Goal: Task Accomplishment & Management: Complete application form

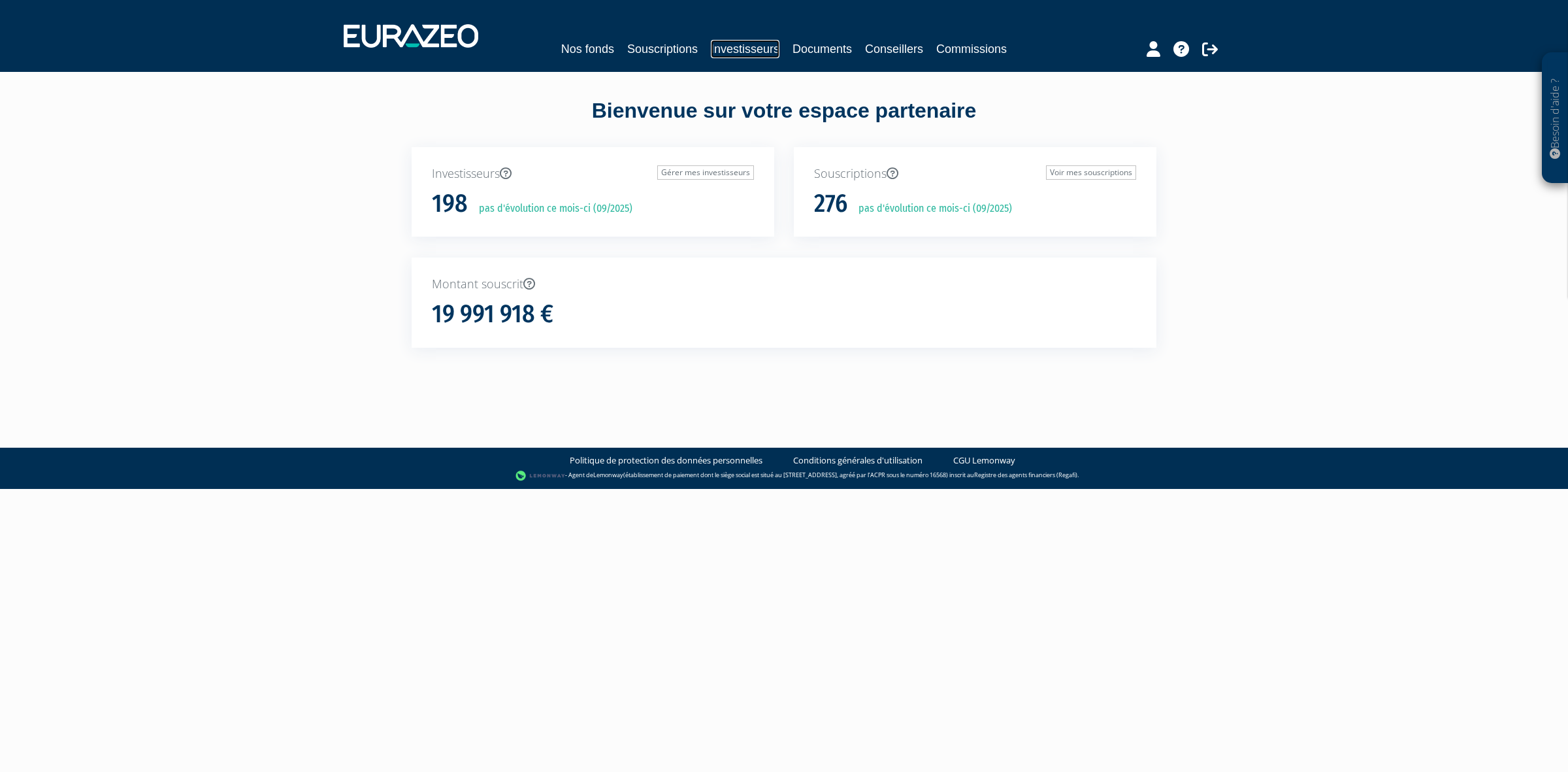
click at [761, 56] on link "Investisseurs" at bounding box center [745, 48] width 69 height 19
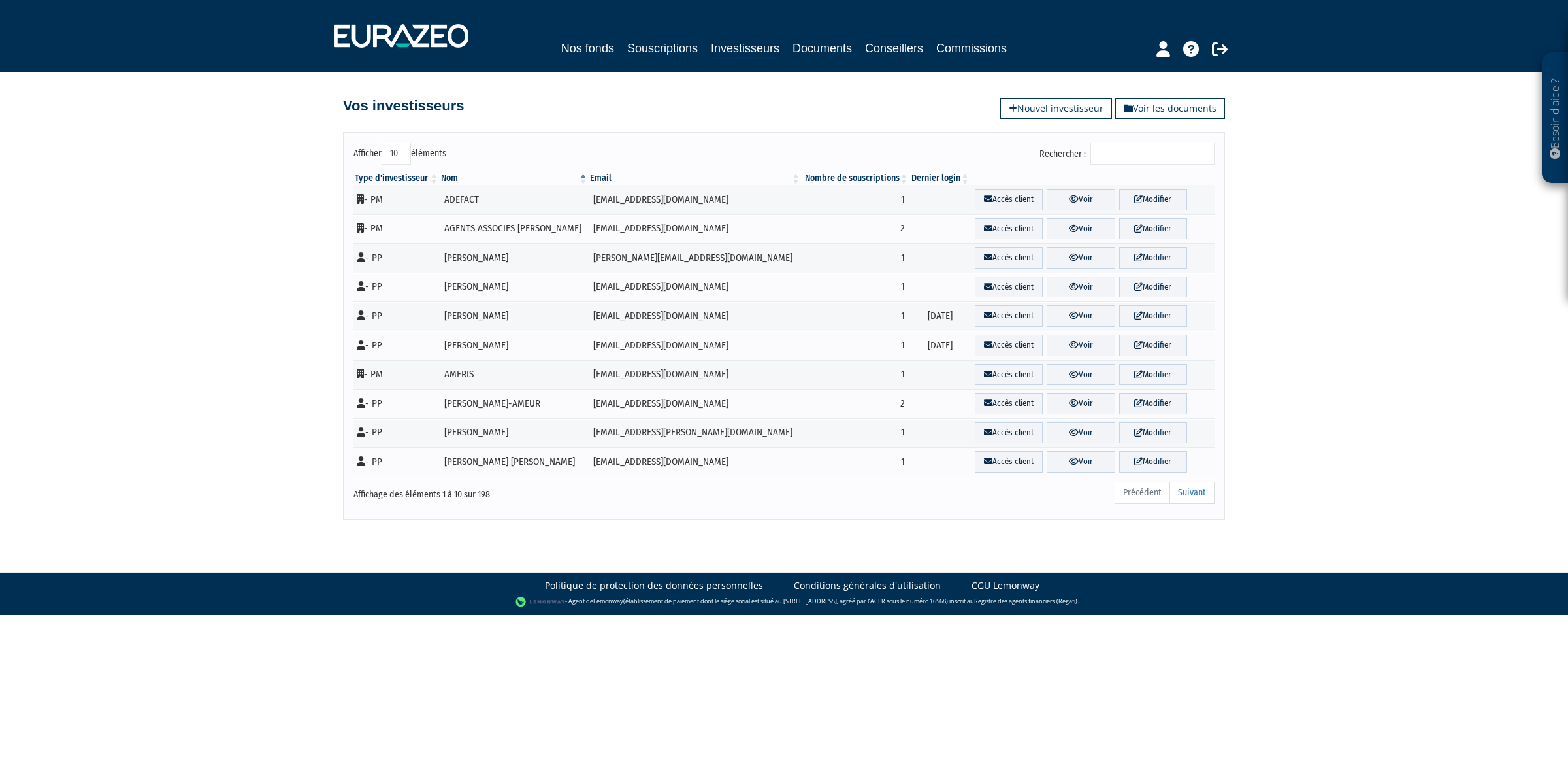
click at [1157, 149] on input "Rechercher :" at bounding box center [1153, 154] width 124 height 23
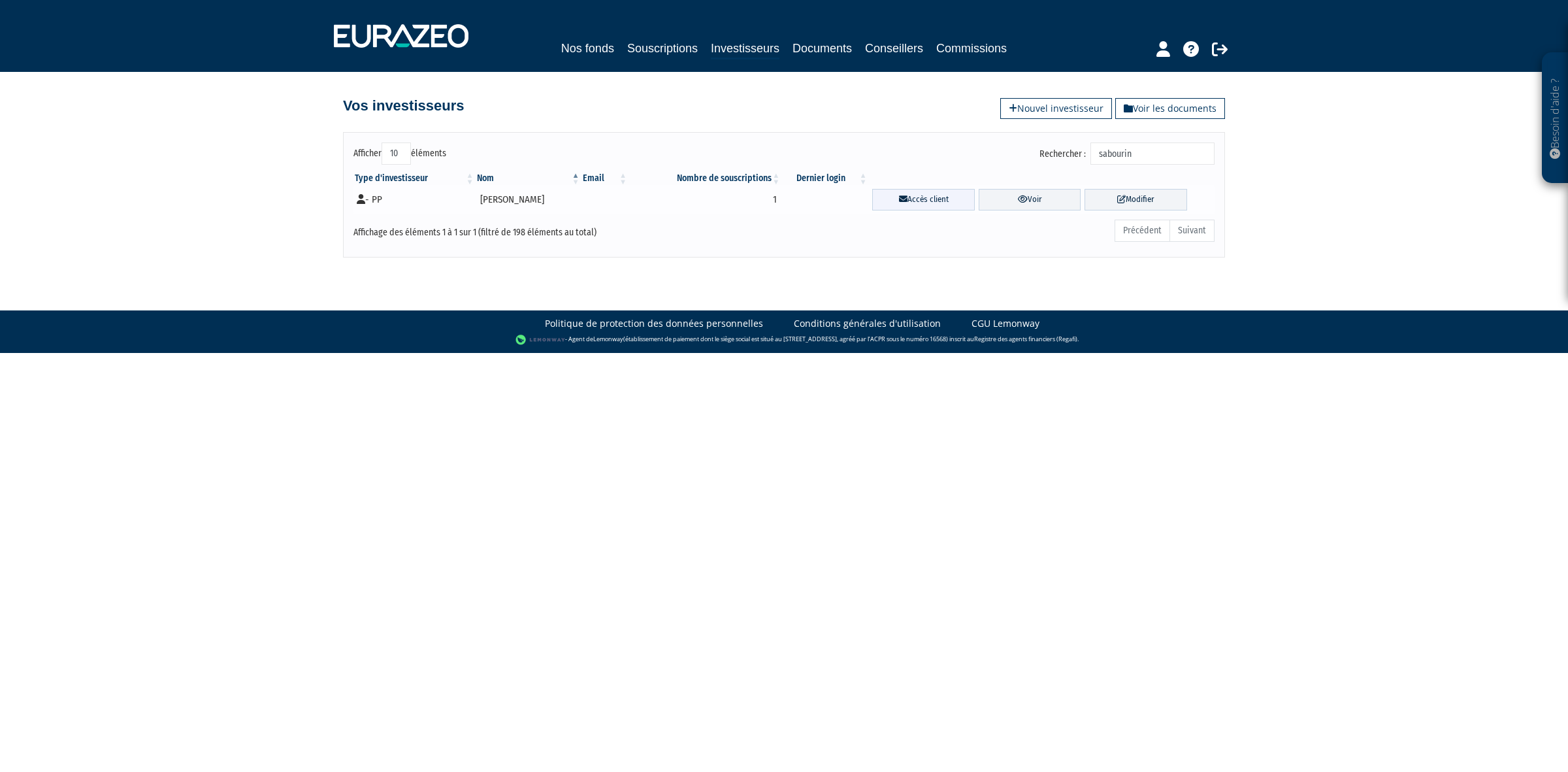
type input "sabourin"
click at [911, 201] on link "Accès client" at bounding box center [923, 200] width 102 height 22
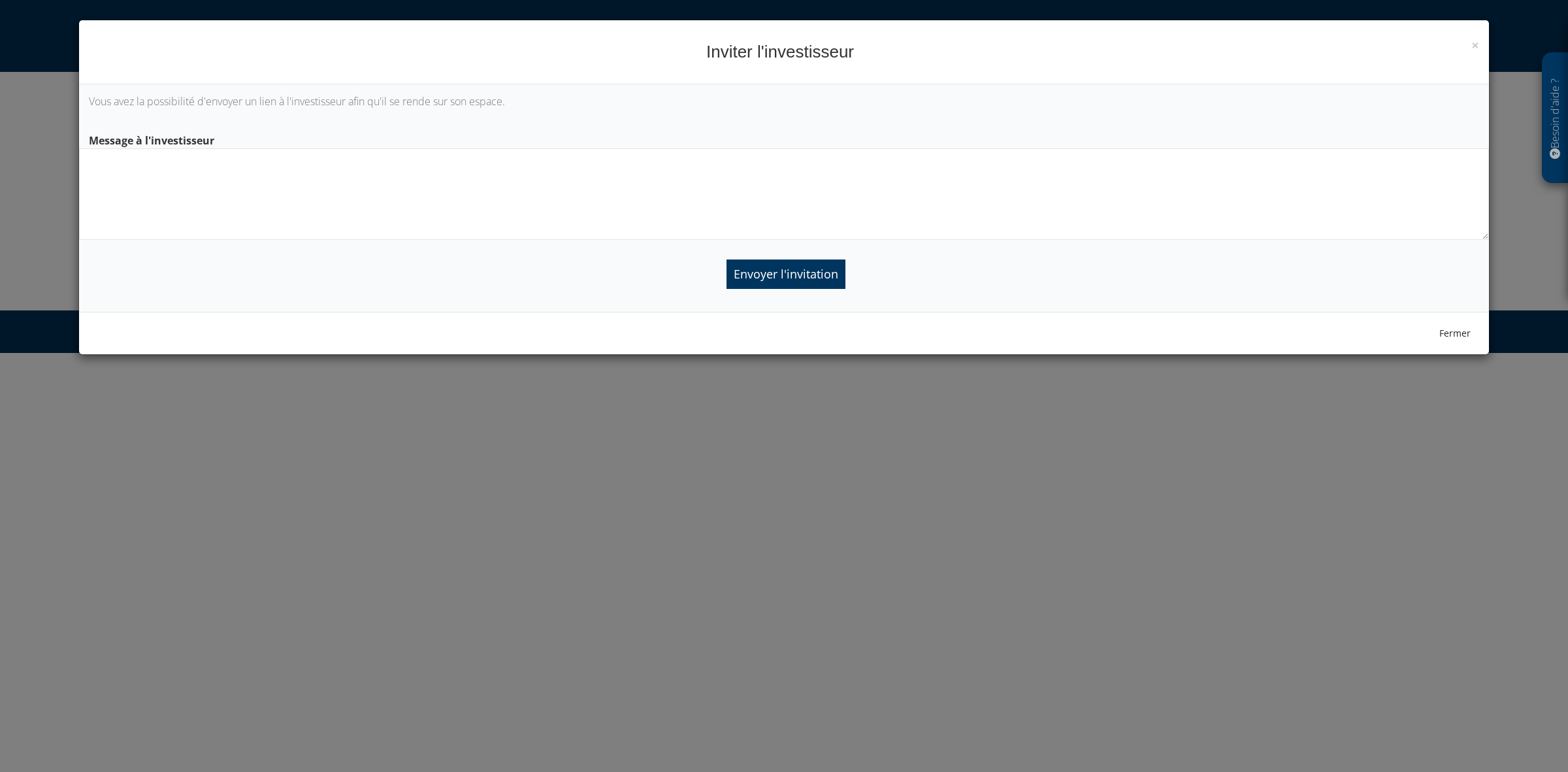
click at [1470, 321] on div "Fermer" at bounding box center [784, 332] width 1410 height 42
click at [1456, 330] on button "Fermer" at bounding box center [1455, 333] width 48 height 23
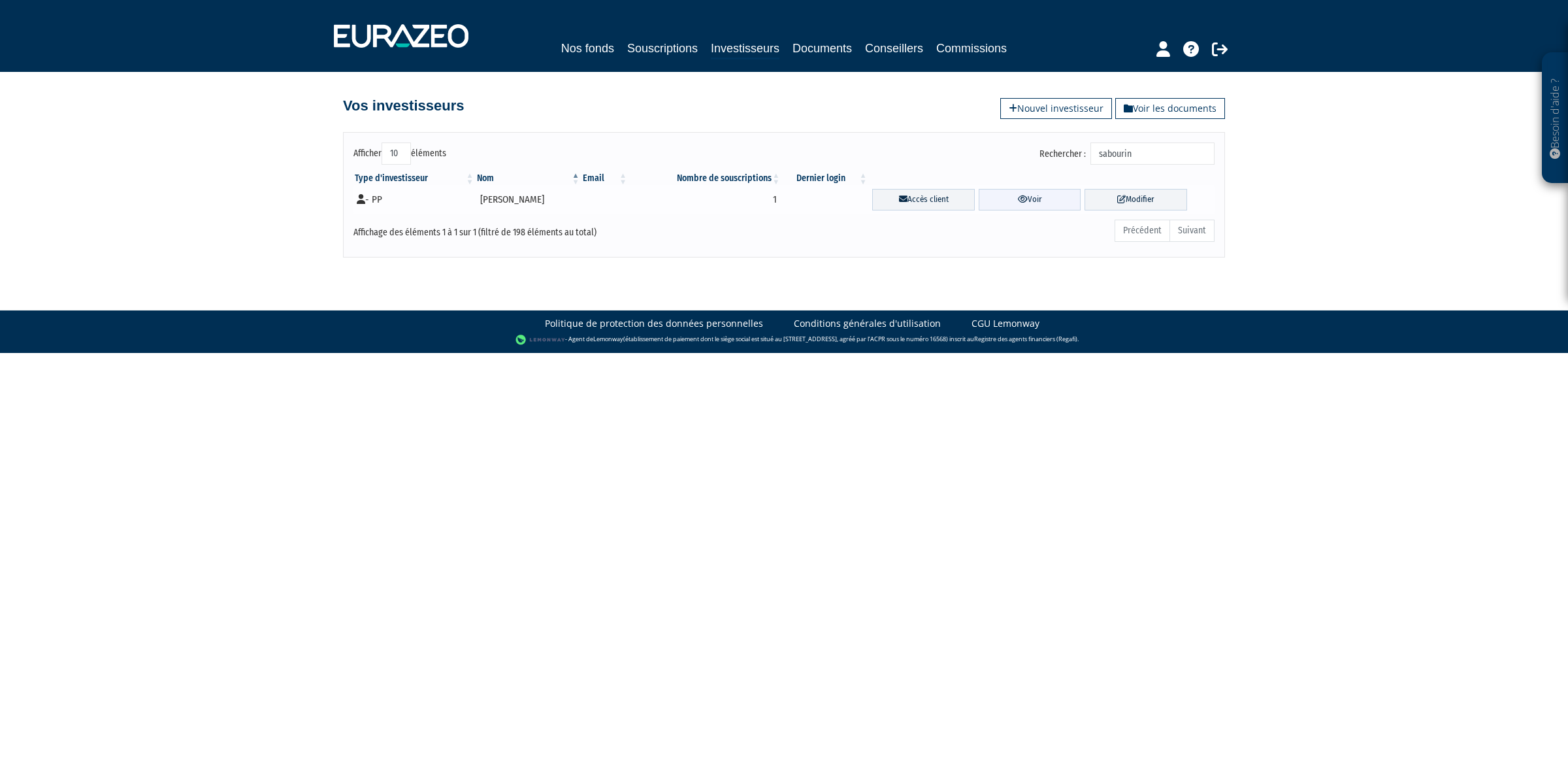
click at [1044, 199] on link "Voir" at bounding box center [1030, 200] width 102 height 22
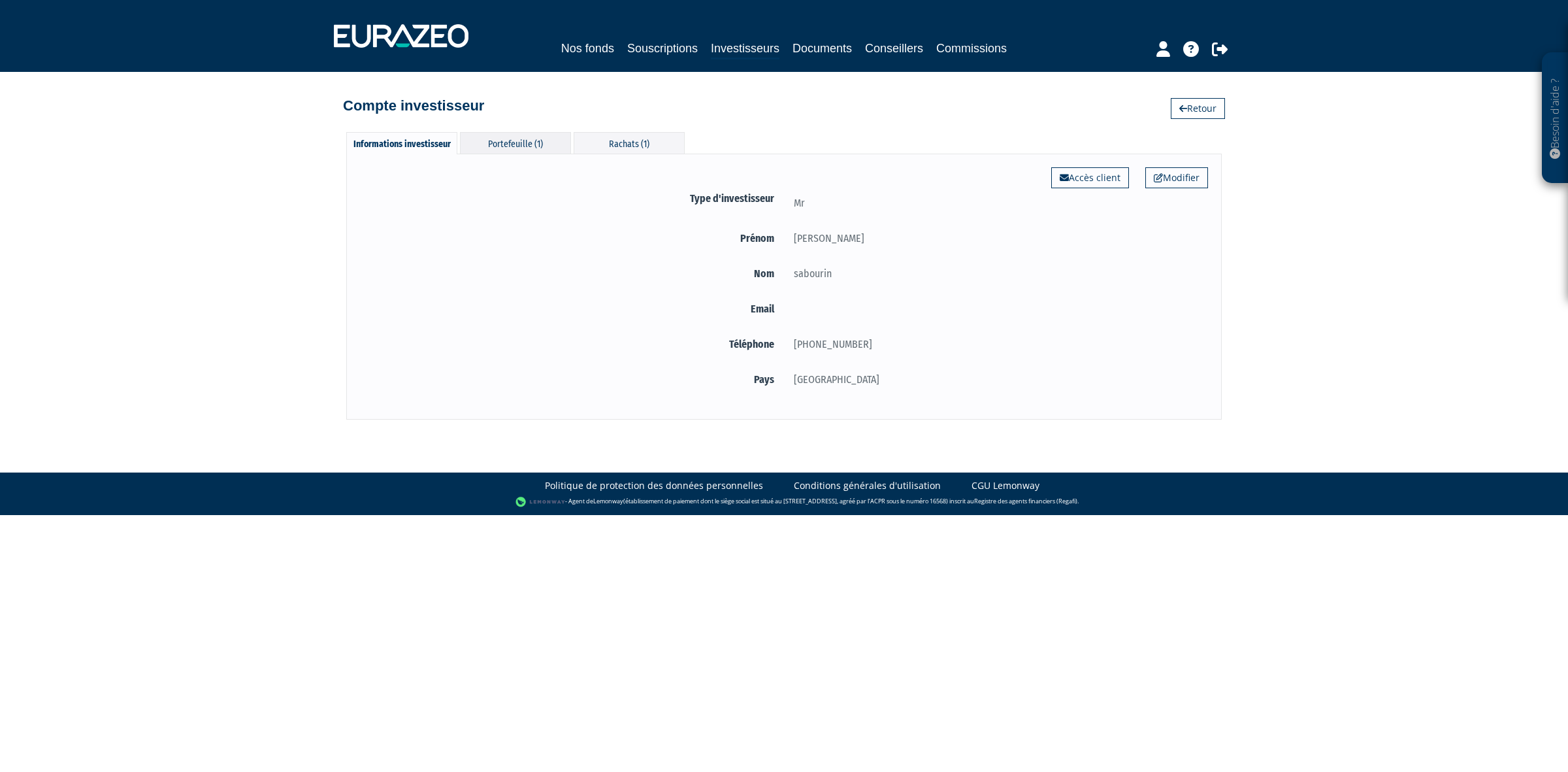
click at [514, 147] on div "Portefeuille (1)" at bounding box center [515, 143] width 111 height 22
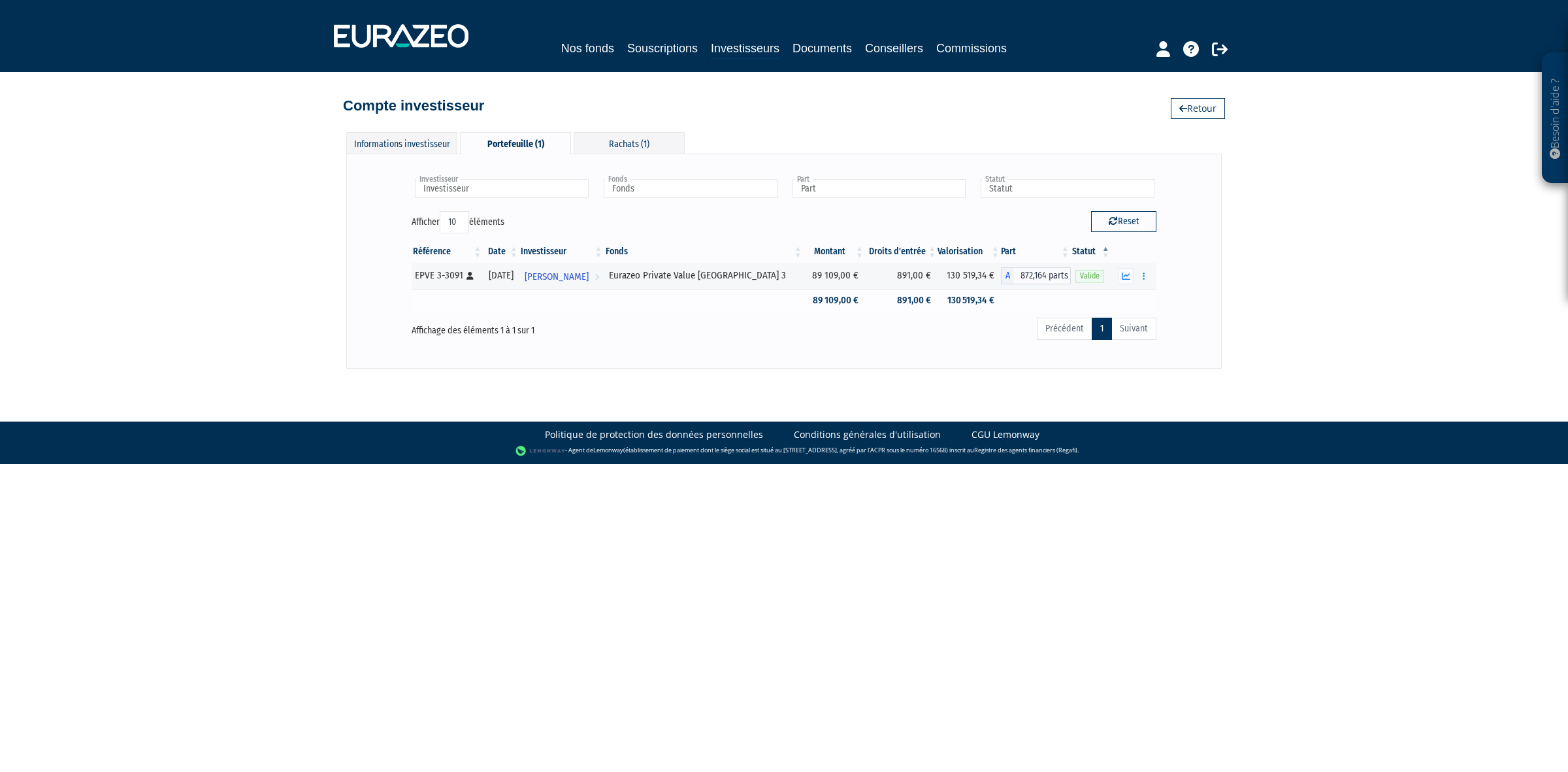
click at [454, 306] on tbody "EPVE 3-3091 [Français] Personne physique 05/07/2019 HENRI sabourin Voir l'inves…" at bounding box center [784, 288] width 745 height 49
click at [814, 331] on div "Précédent 1 Suivant" at bounding box center [943, 330] width 427 height 29
click at [625, 137] on div "Rachats (1)" at bounding box center [629, 143] width 111 height 22
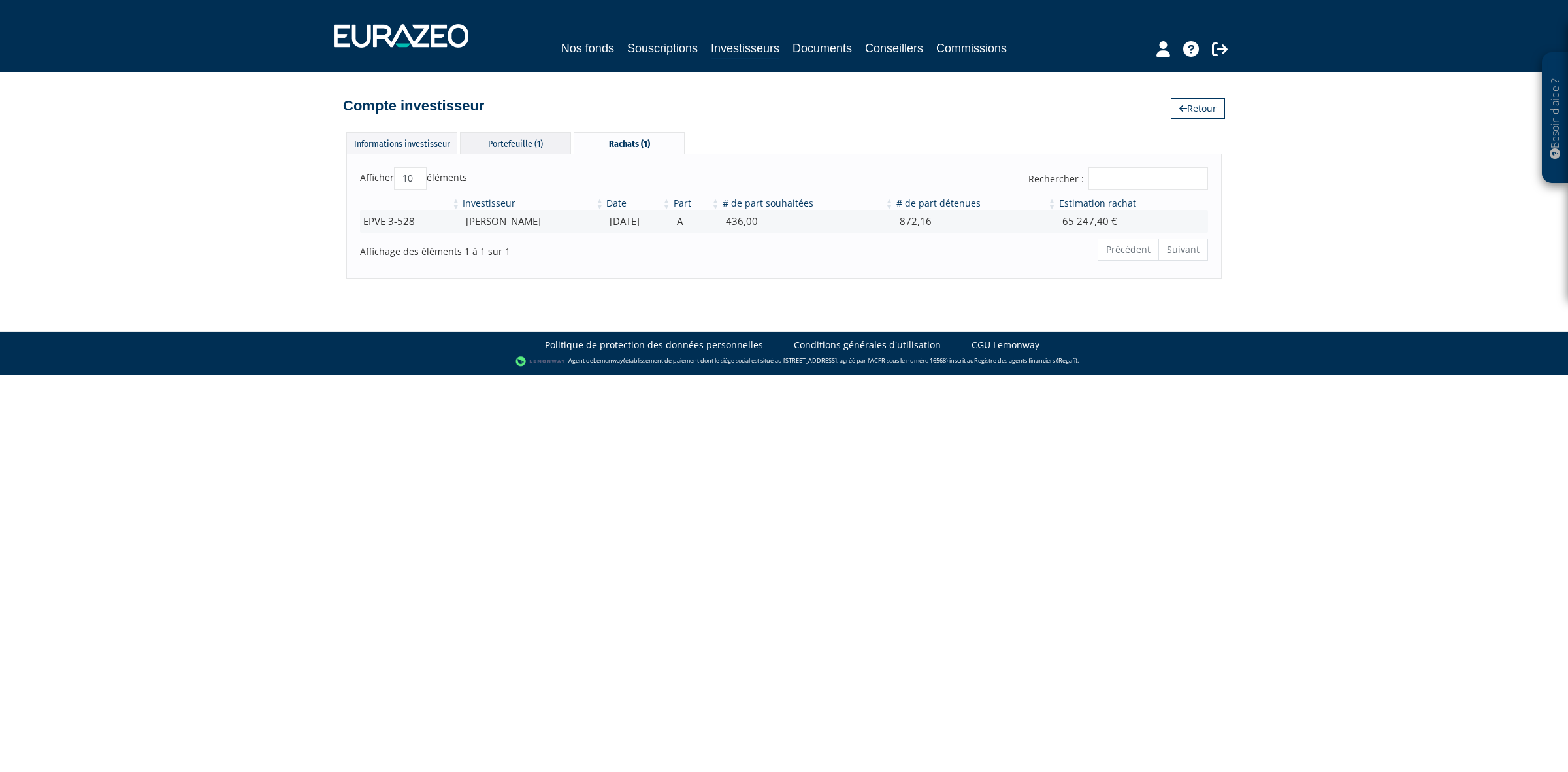
click at [509, 144] on div "Portefeuille (1)" at bounding box center [515, 143] width 111 height 22
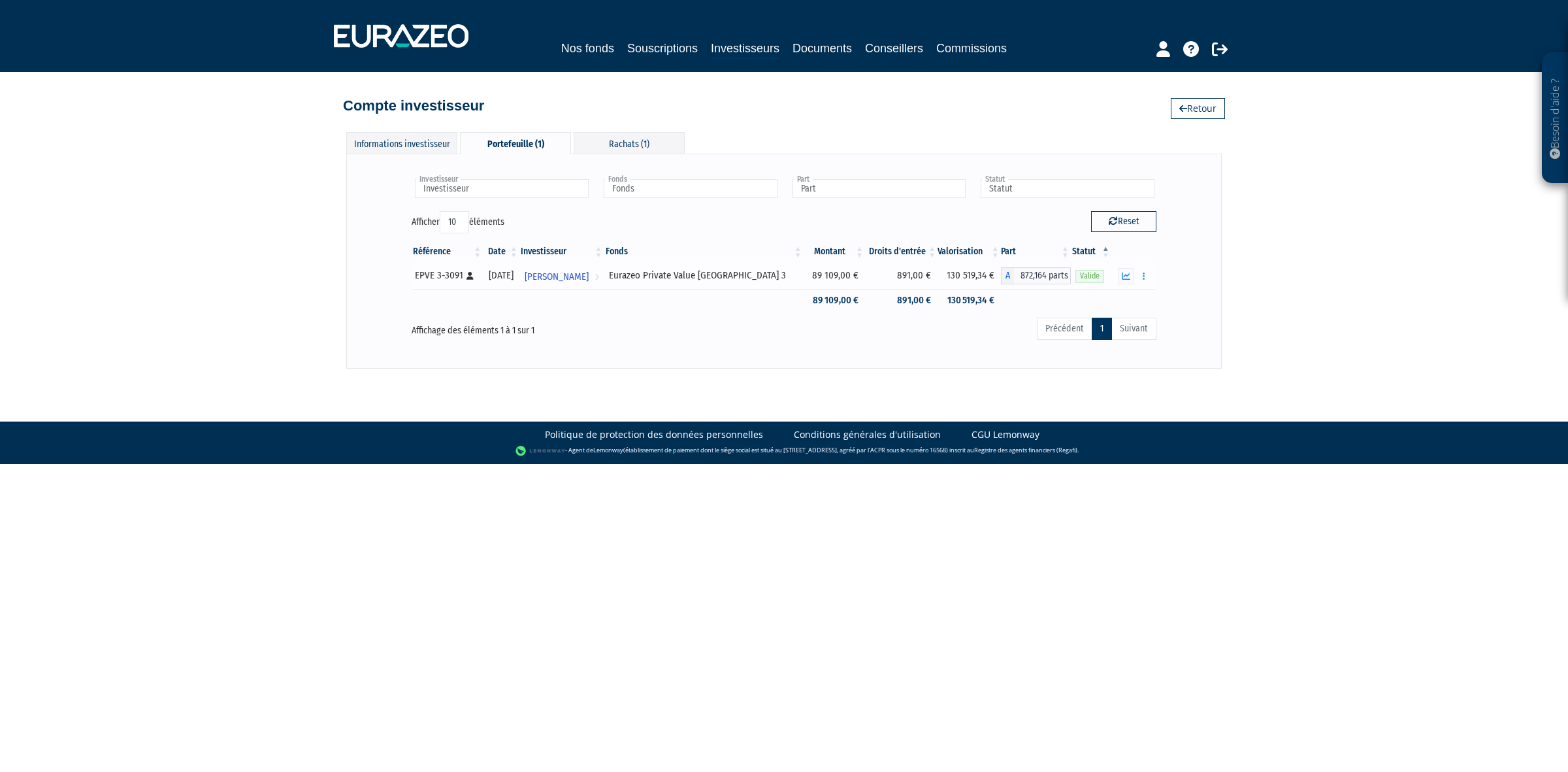
click at [1134, 281] on div "Rachat libre Historique de rachat(s)" at bounding box center [1134, 276] width 35 height 17
click at [1127, 278] on icon "button" at bounding box center [1125, 276] width 9 height 9
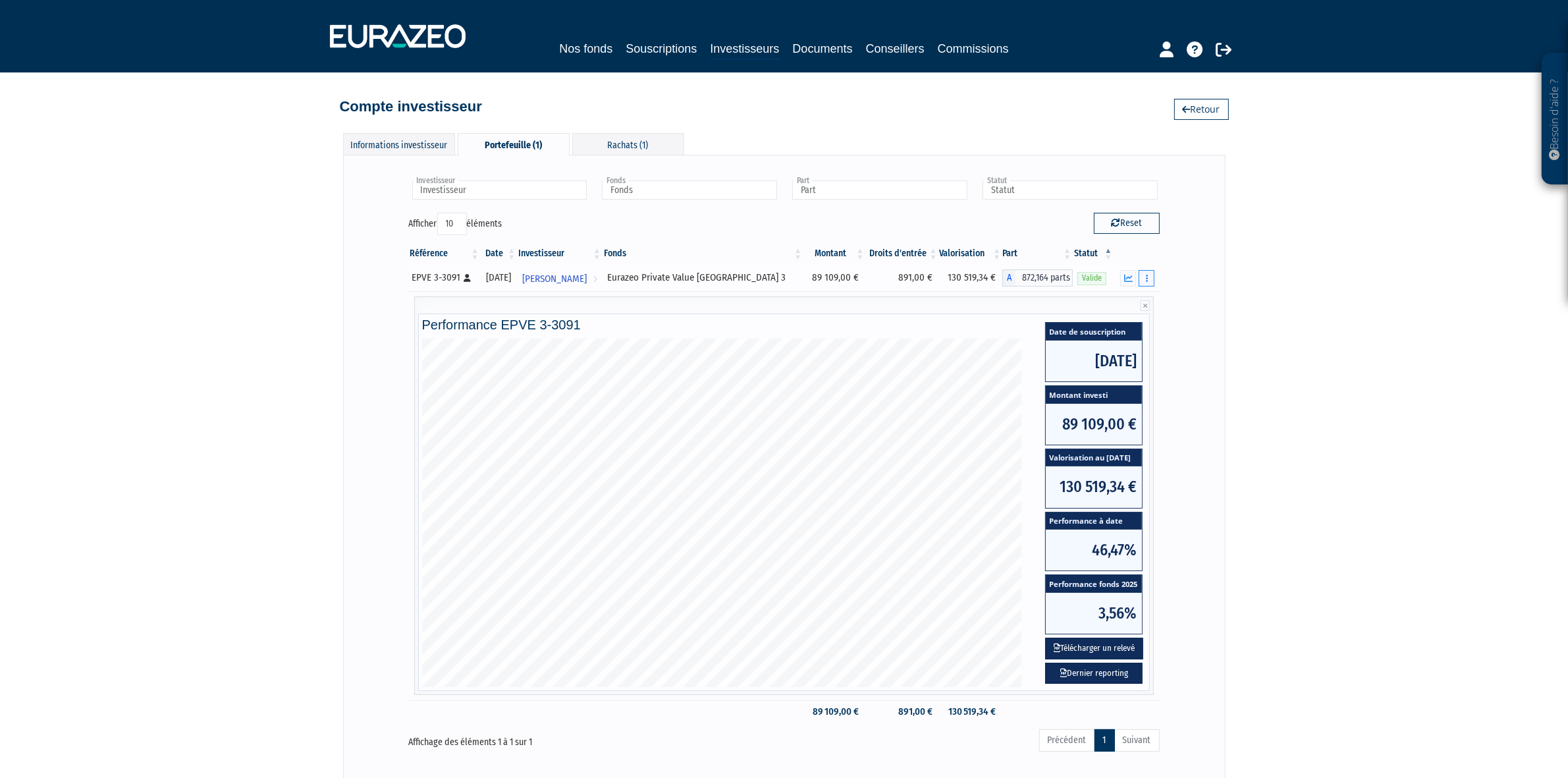
click at [1154, 273] on td "Rachat libre Historique de rachat(s)" at bounding box center [1136, 278] width 46 height 27
click at [1149, 283] on button "button" at bounding box center [1146, 278] width 16 height 17
click at [1123, 302] on link "Rachat libre" at bounding box center [1095, 302] width 108 height 22
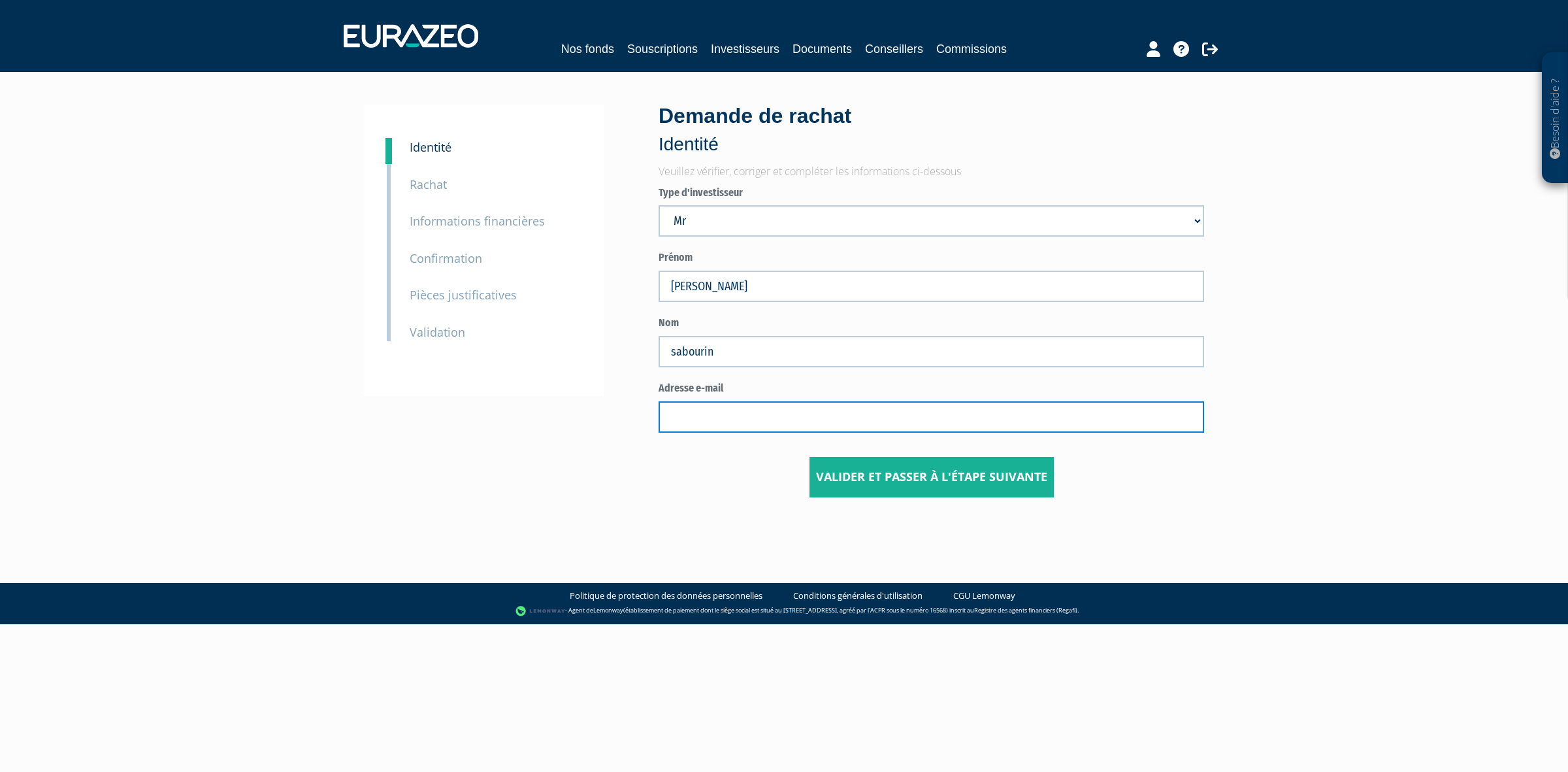
click at [714, 409] on input "text" at bounding box center [931, 417] width 546 height 32
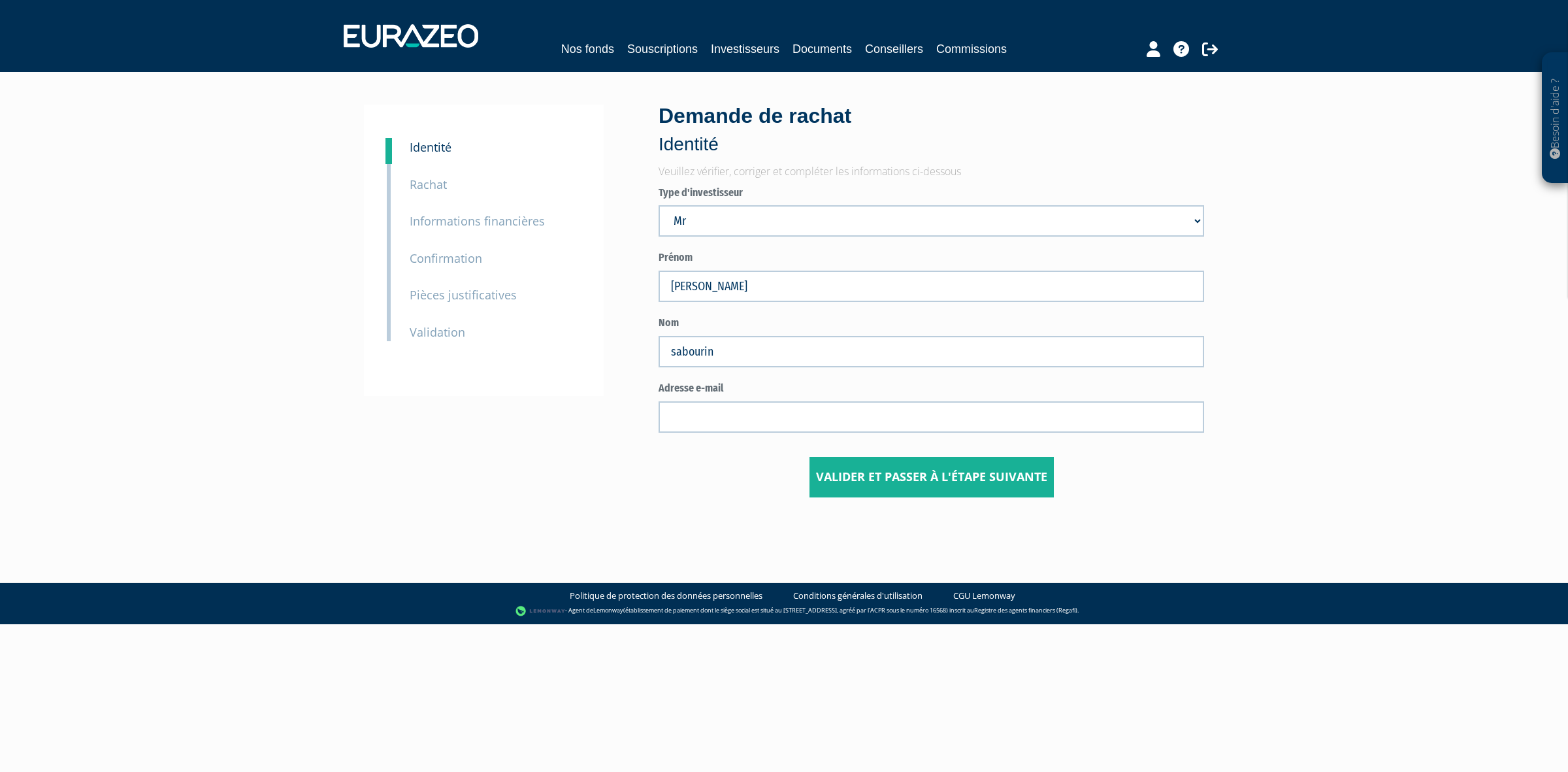
drag, startPoint x: 1182, startPoint y: 418, endPoint x: 1184, endPoint y: 410, distance: 8.2
click at [1182, 418] on keeper-lock "Open Keeper Popup" at bounding box center [1186, 417] width 16 height 16
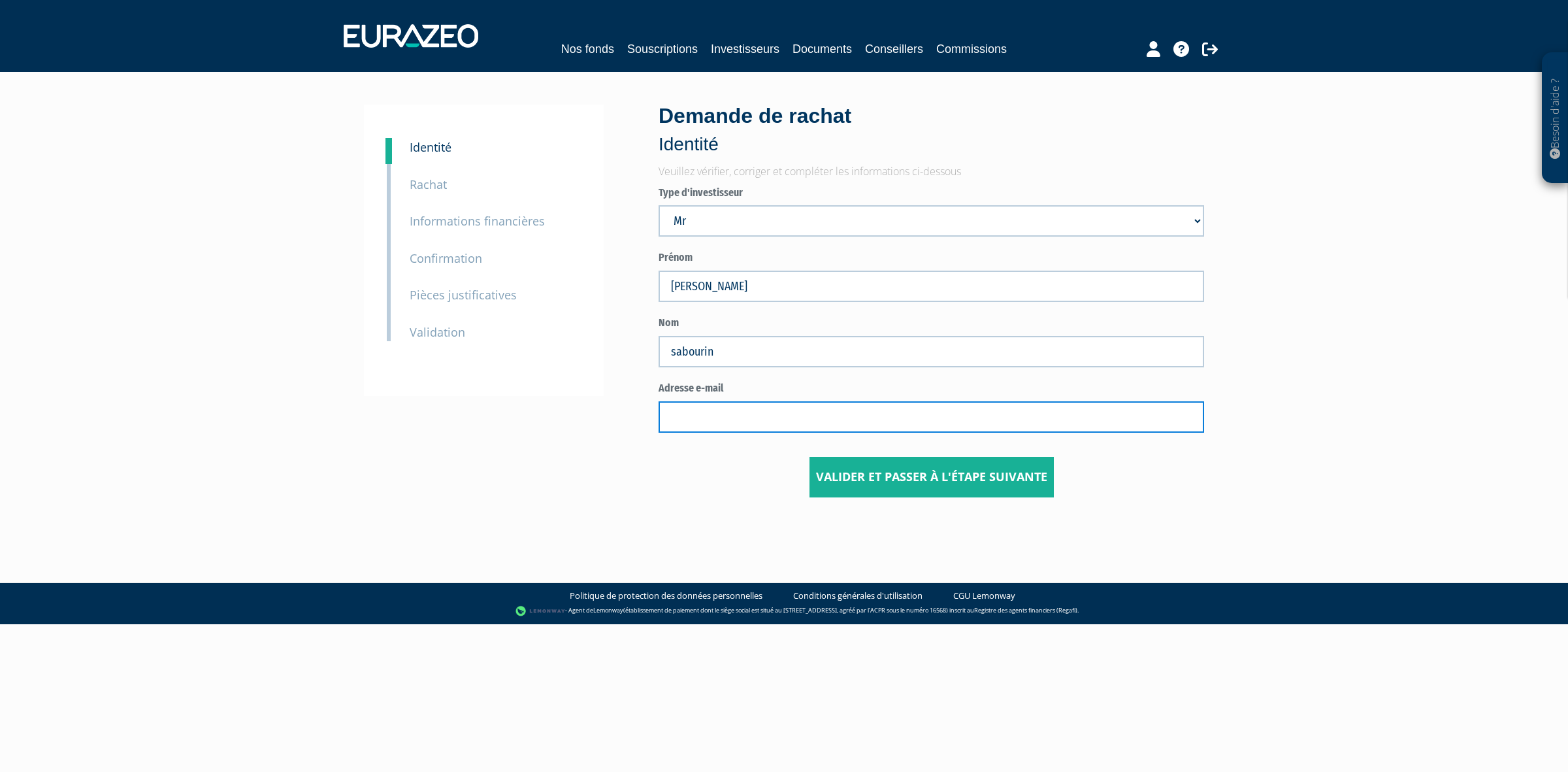
drag, startPoint x: 733, startPoint y: 406, endPoint x: 725, endPoint y: 407, distance: 8.1
click at [730, 407] on input "text" at bounding box center [931, 417] width 546 height 32
paste input "sabourinh@neuf.fr"
type input "sabourinh@neuf.fr"
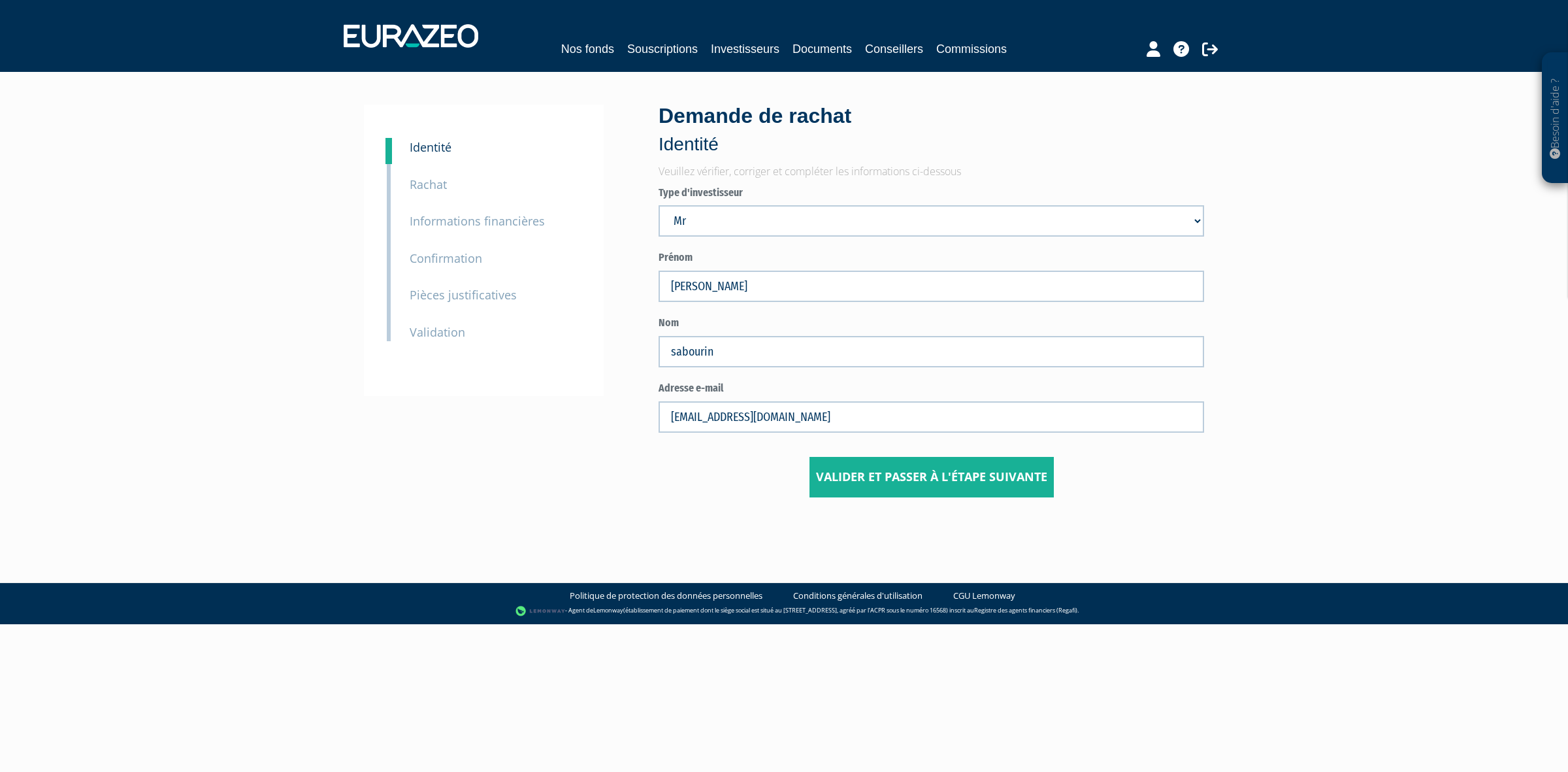
click at [563, 484] on div "1 Identité 2 Rachat 3 Informations financières 3 Confirmation 4 Pièces justific…" at bounding box center [784, 301] width 821 height 393
click at [1020, 474] on button "Valider et passer à l'étape suivante" at bounding box center [932, 476] width 244 height 40
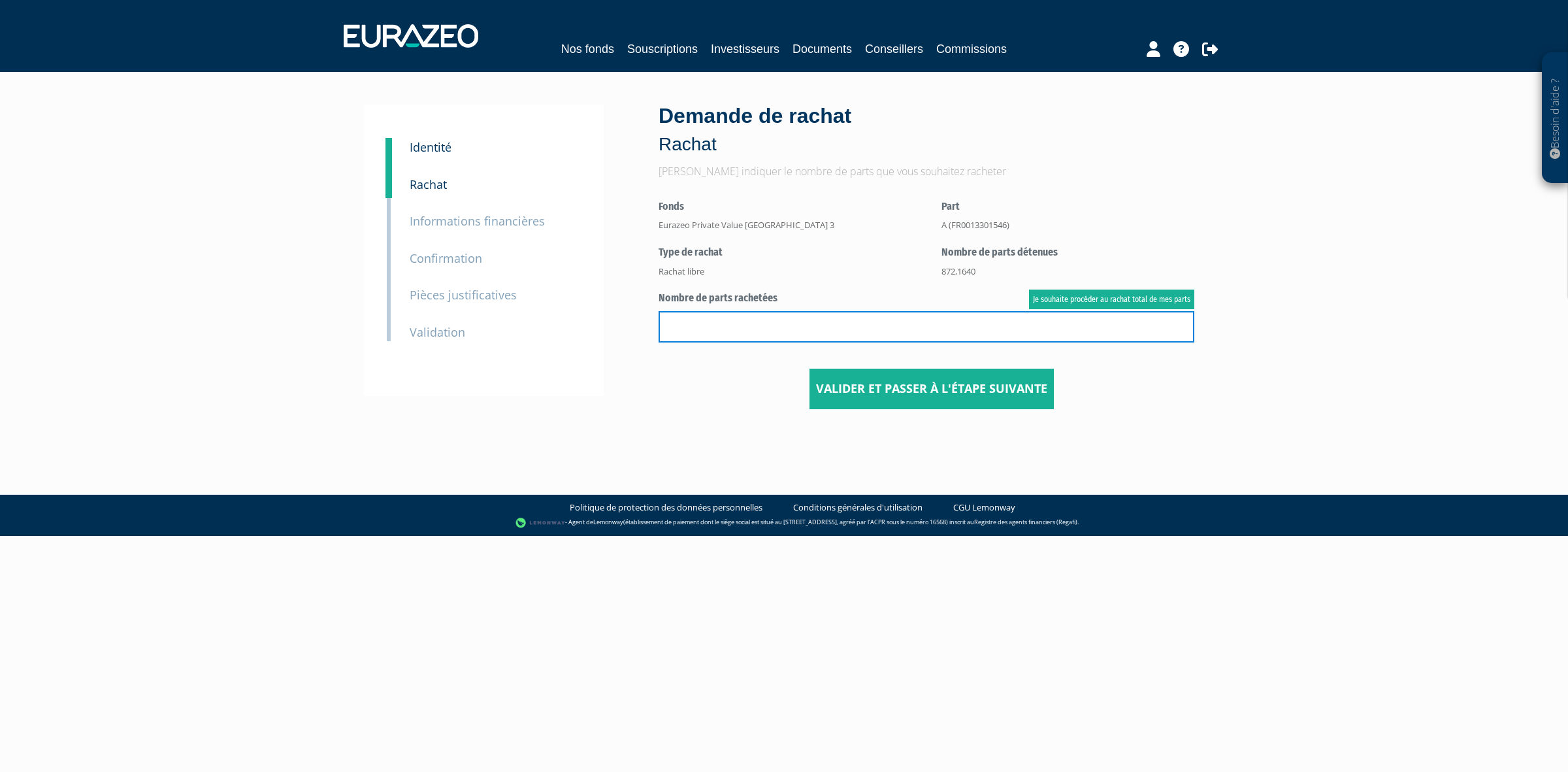
click at [773, 313] on input "text" at bounding box center [926, 327] width 536 height 32
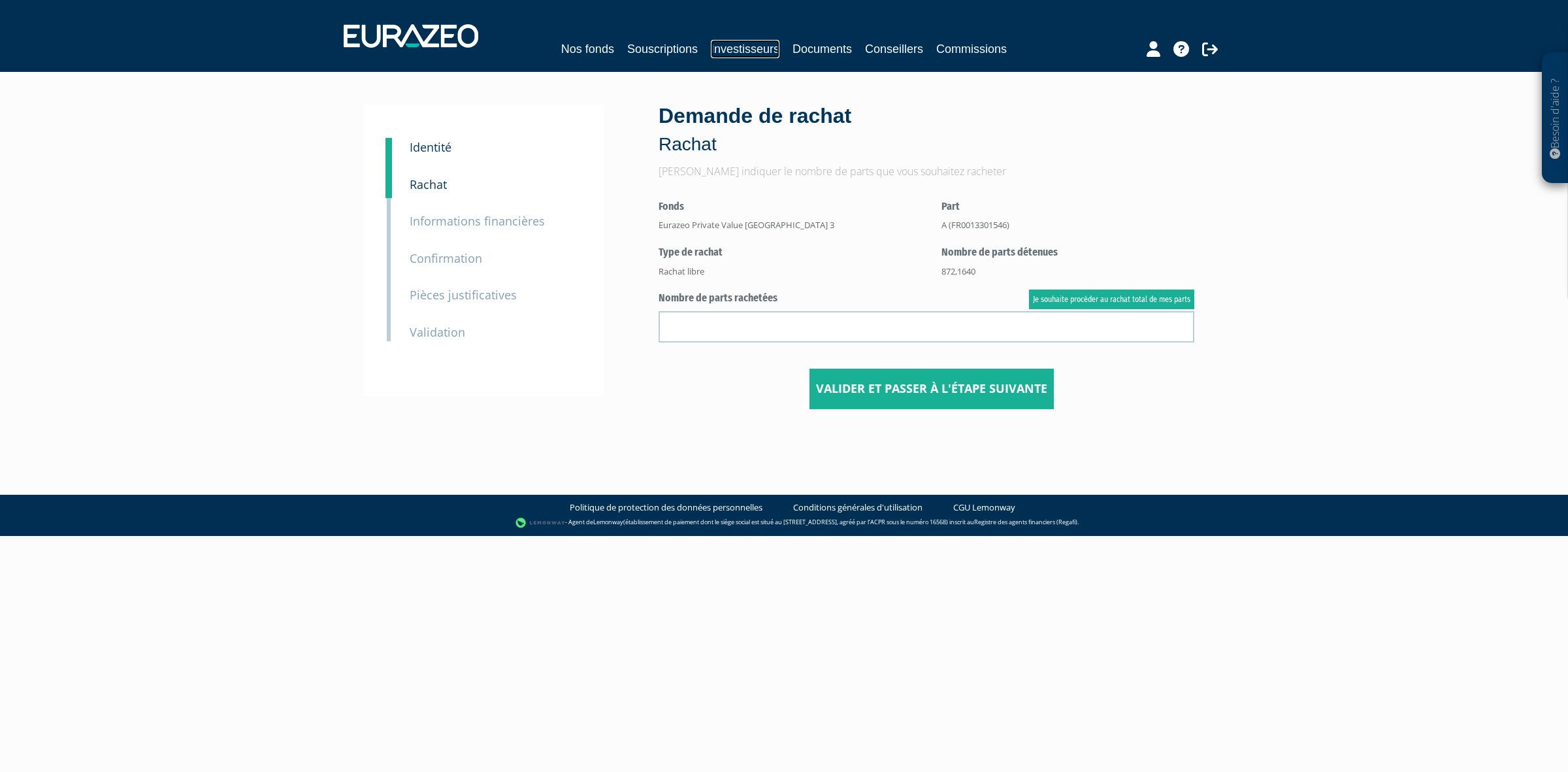
click at [740, 43] on link "Investisseurs" at bounding box center [745, 48] width 69 height 19
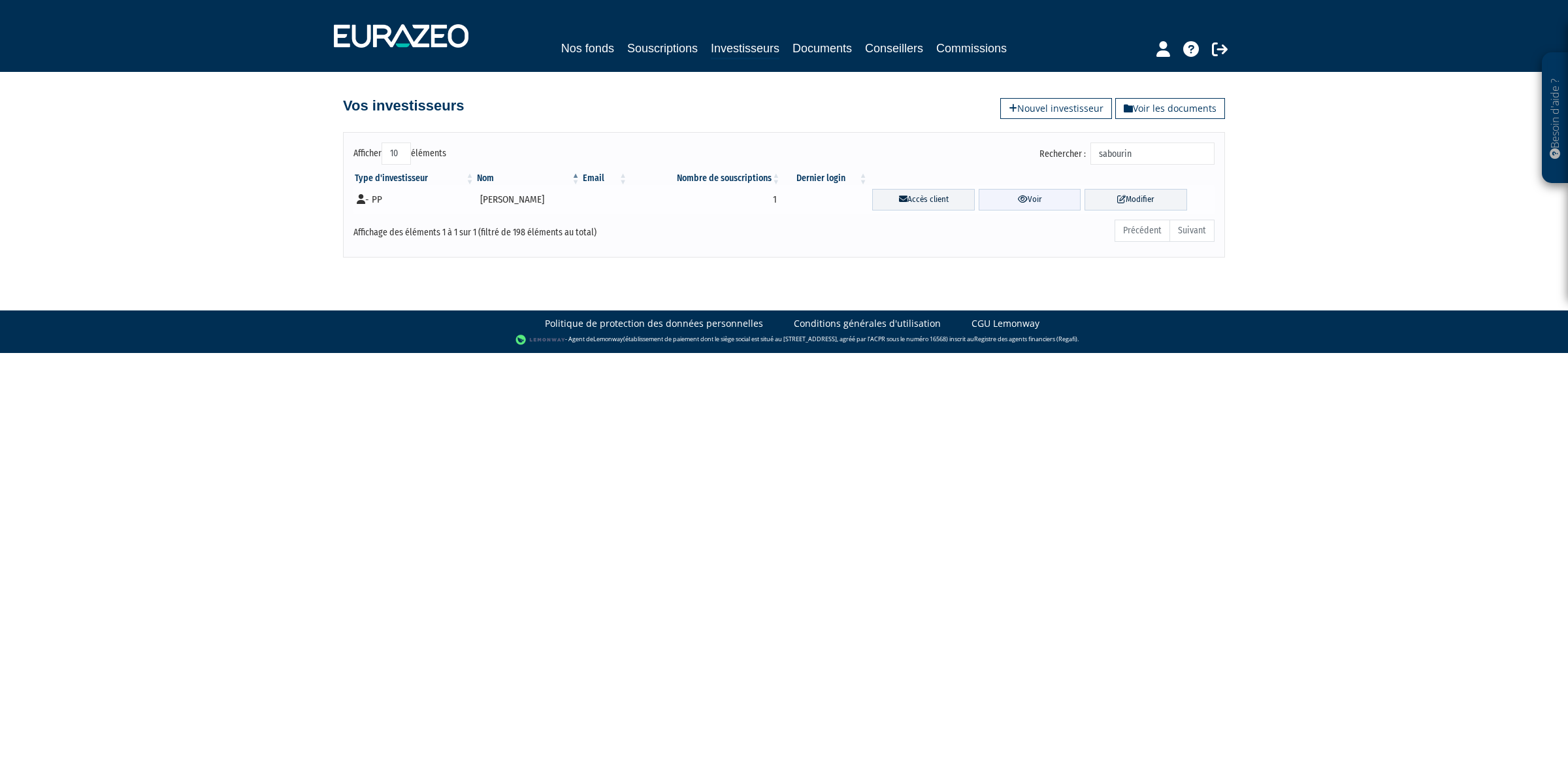
click at [1011, 193] on link "Voir" at bounding box center [1030, 200] width 102 height 22
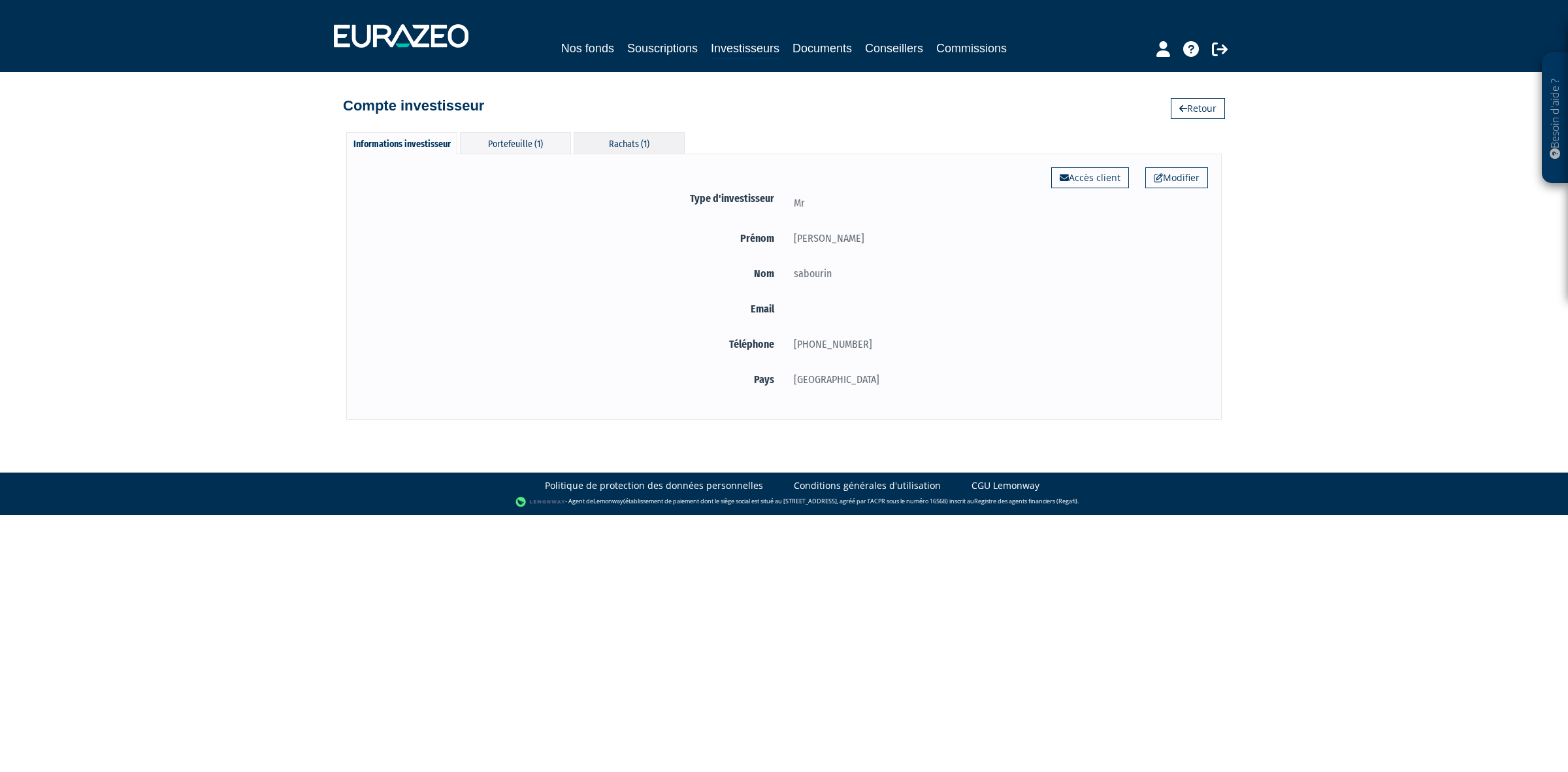
click at [622, 139] on div "Rachats (1)" at bounding box center [629, 143] width 111 height 22
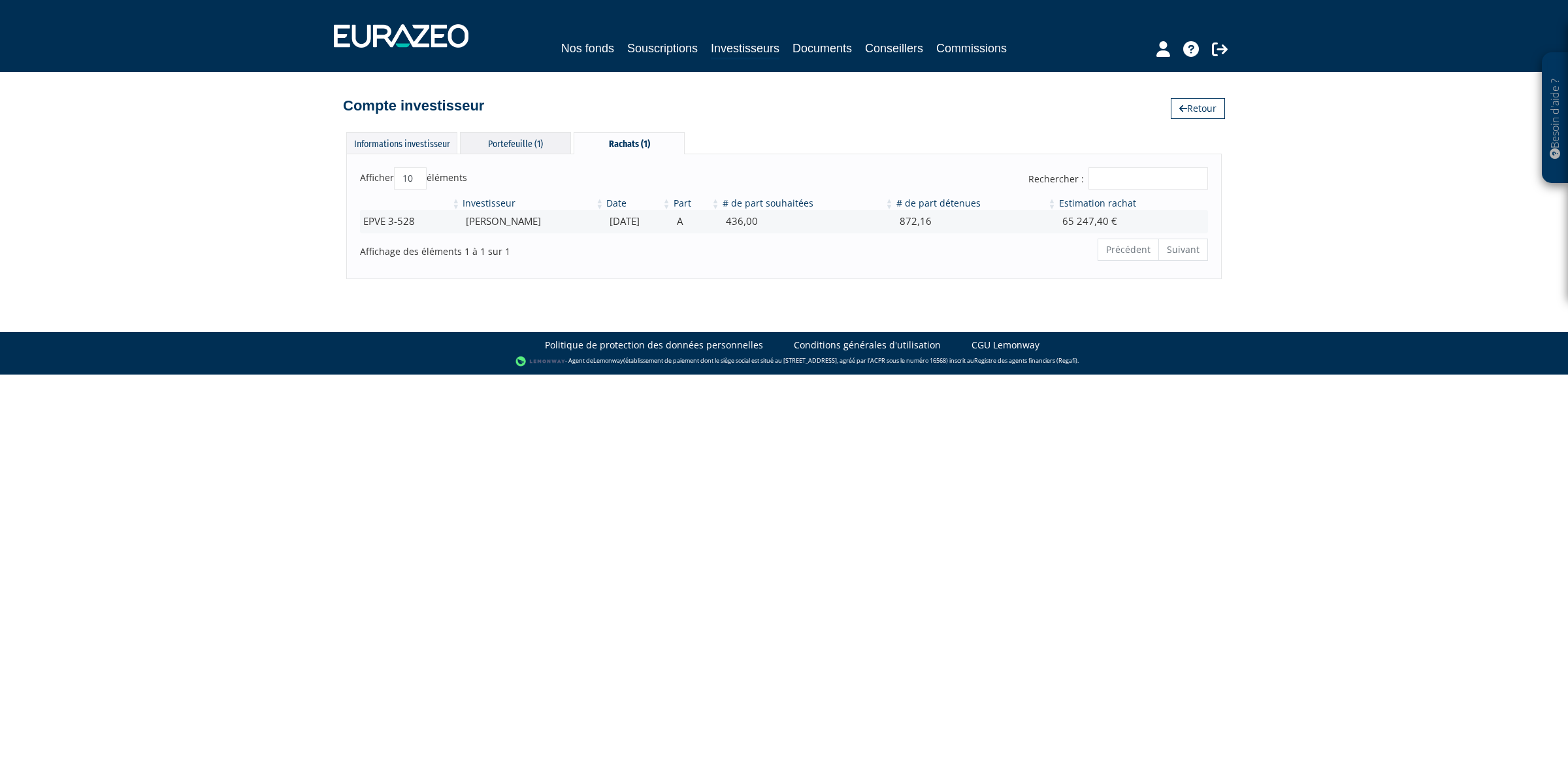
click at [516, 143] on div "Portefeuille (1)" at bounding box center [515, 143] width 111 height 22
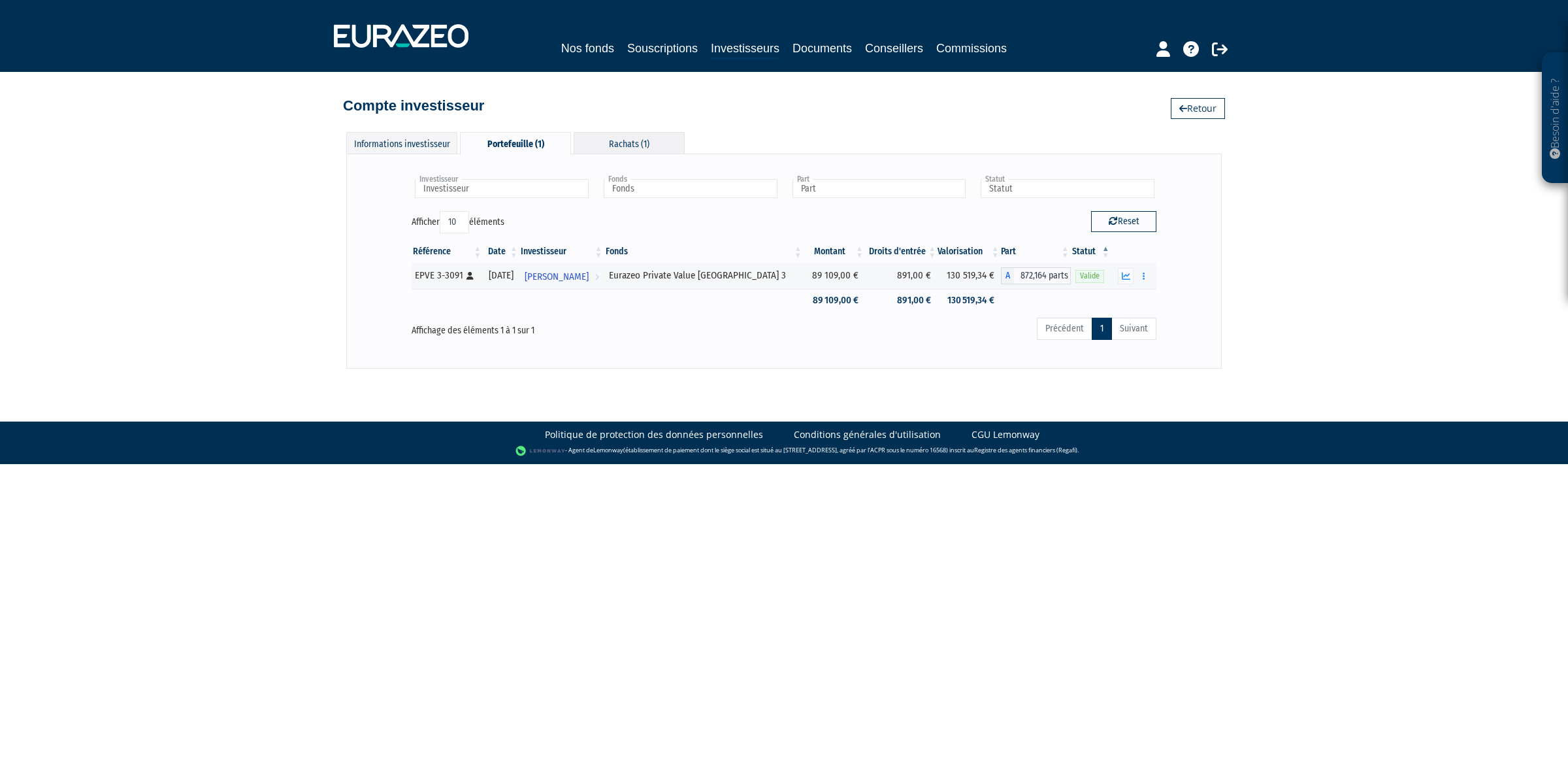
click at [625, 144] on div "Rachats (1)" at bounding box center [629, 143] width 111 height 22
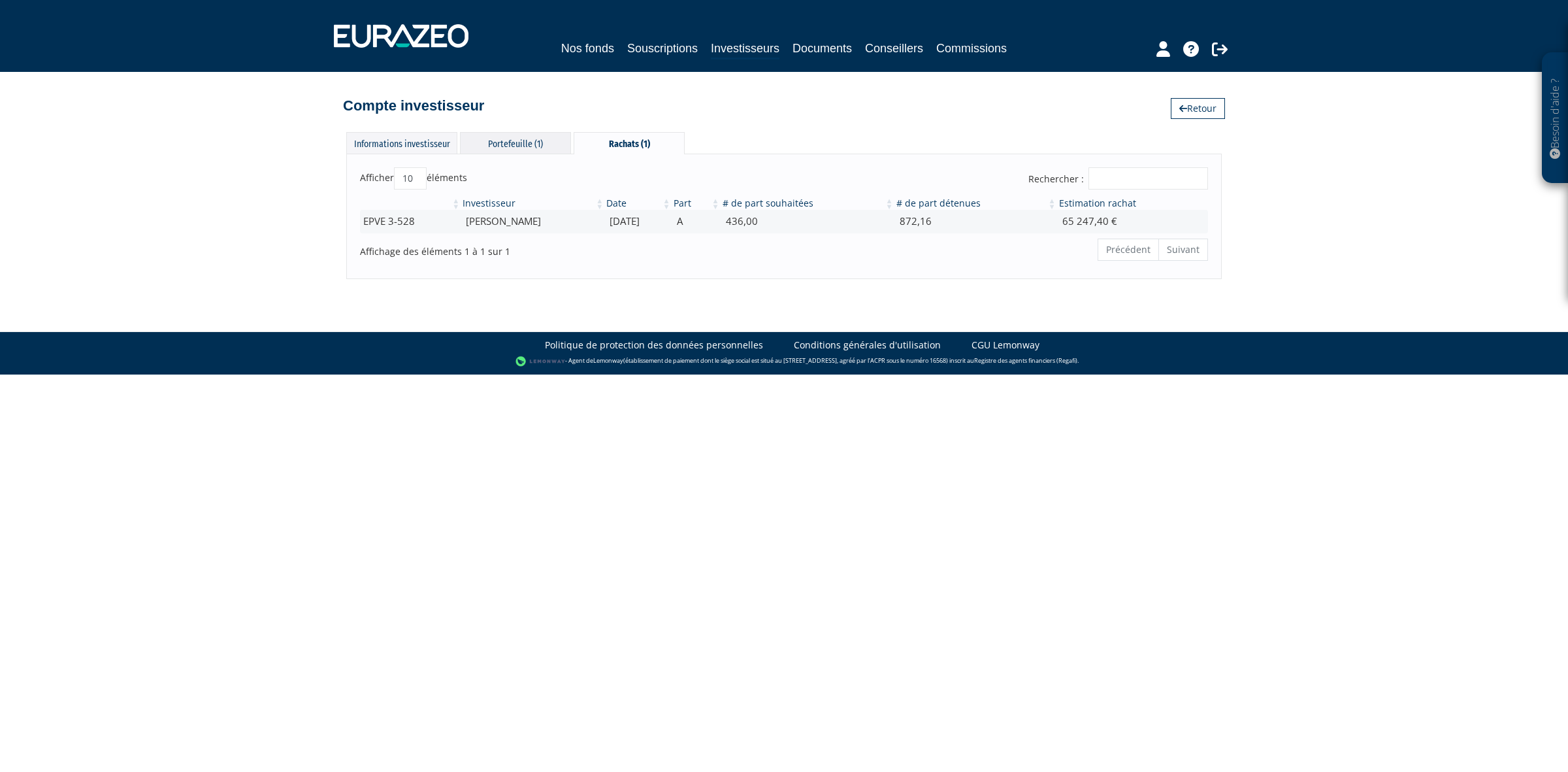
click at [516, 139] on div "Portefeuille (1)" at bounding box center [515, 143] width 111 height 22
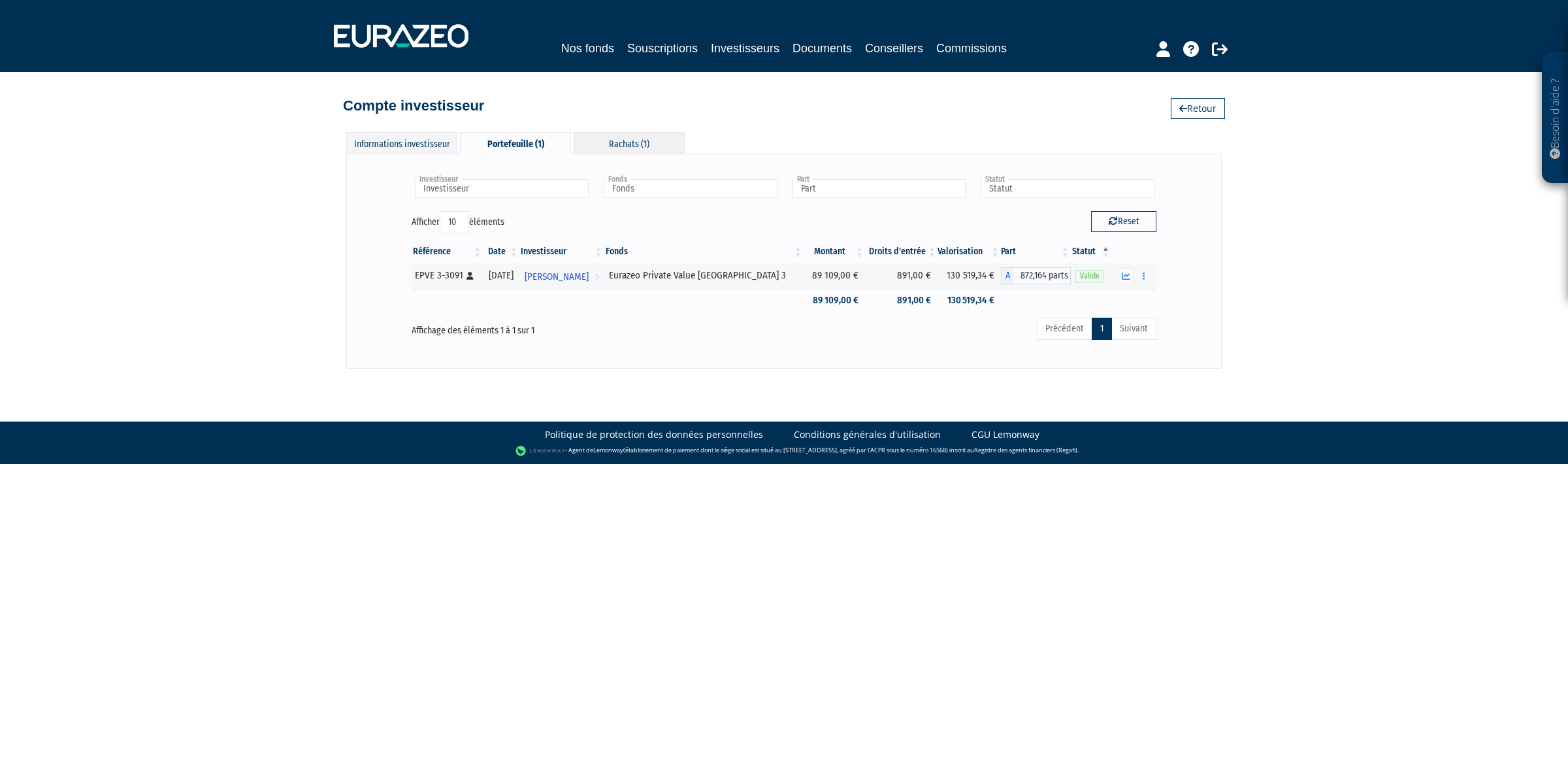
click at [599, 138] on div "Rachats (1)" at bounding box center [629, 143] width 111 height 22
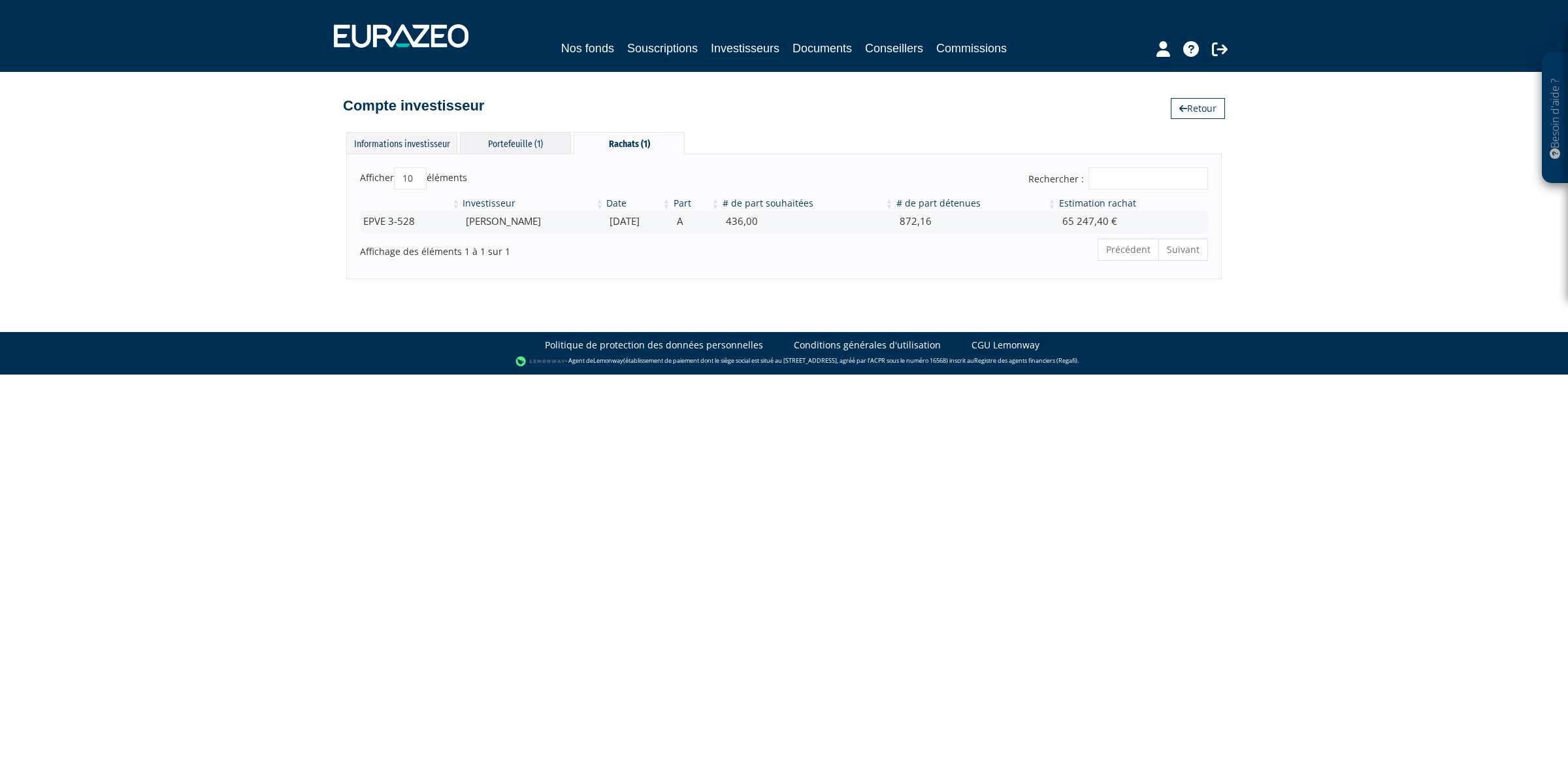
click at [499, 136] on div "Portefeuille (1)" at bounding box center [515, 143] width 111 height 22
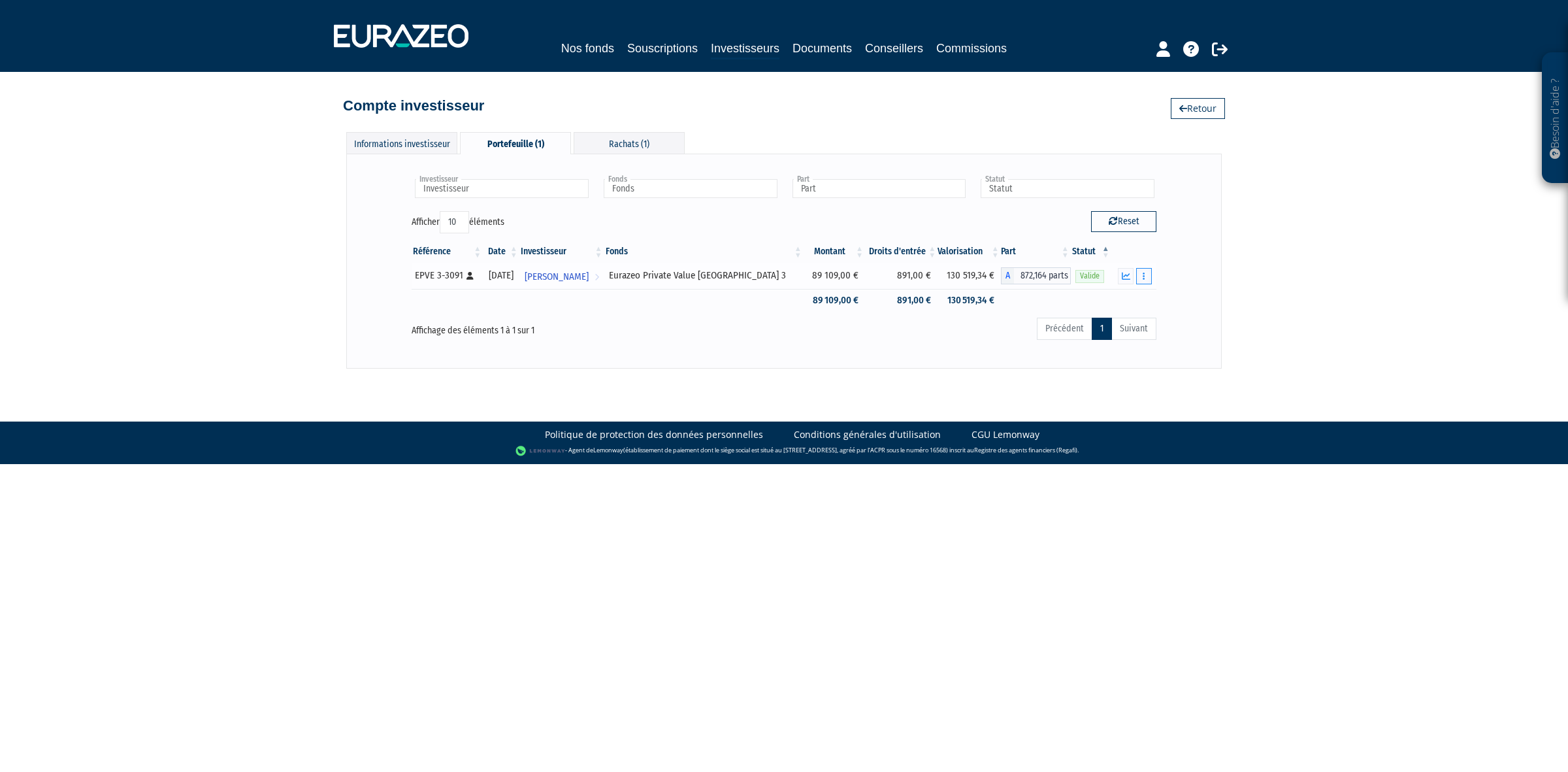
click at [1137, 273] on button "button" at bounding box center [1144, 276] width 16 height 17
click at [1125, 302] on link "Rachat libre" at bounding box center [1094, 300] width 107 height 22
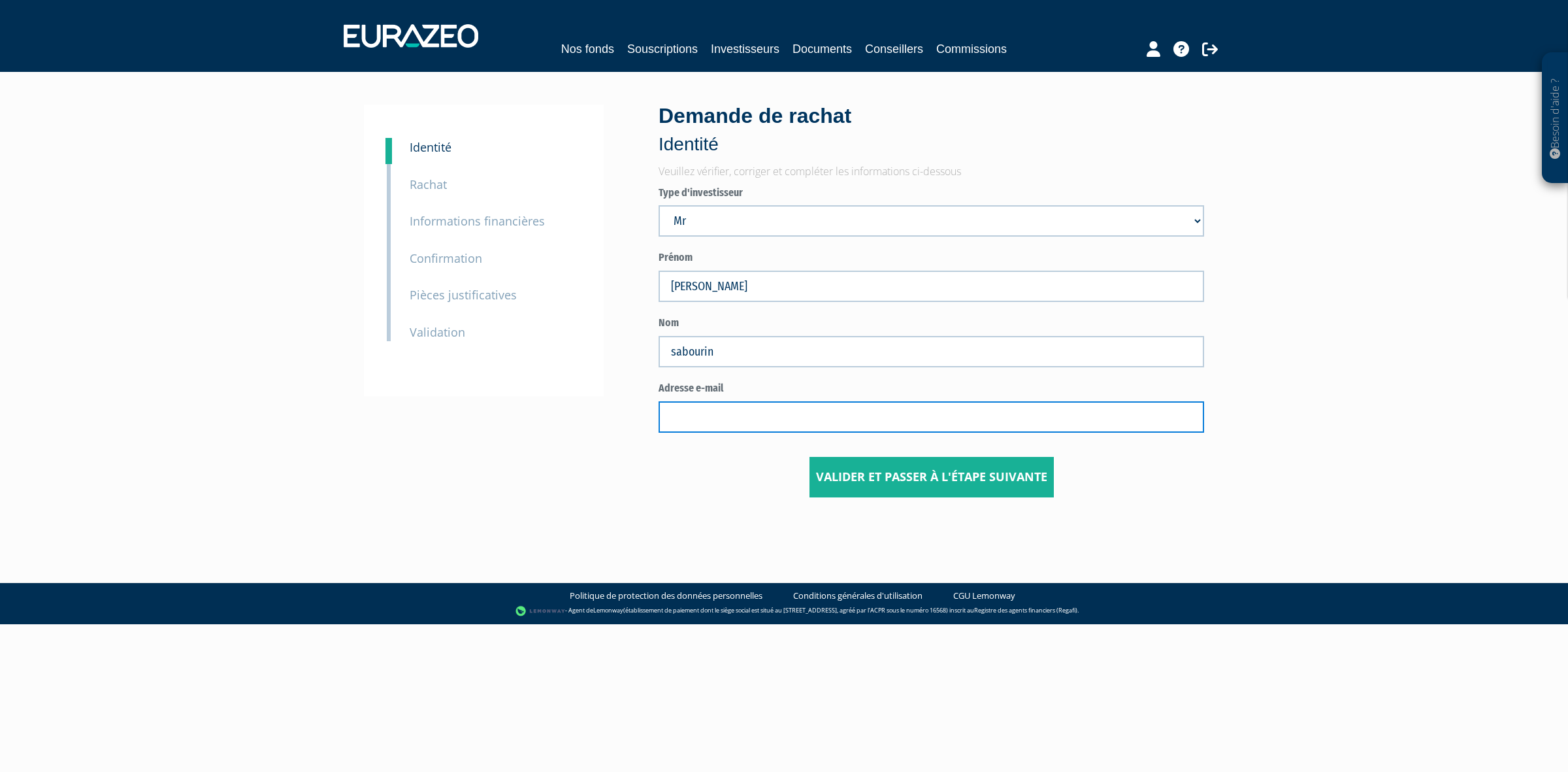
click at [701, 416] on input "text" at bounding box center [931, 417] width 546 height 32
